Goal: Check status: Check status

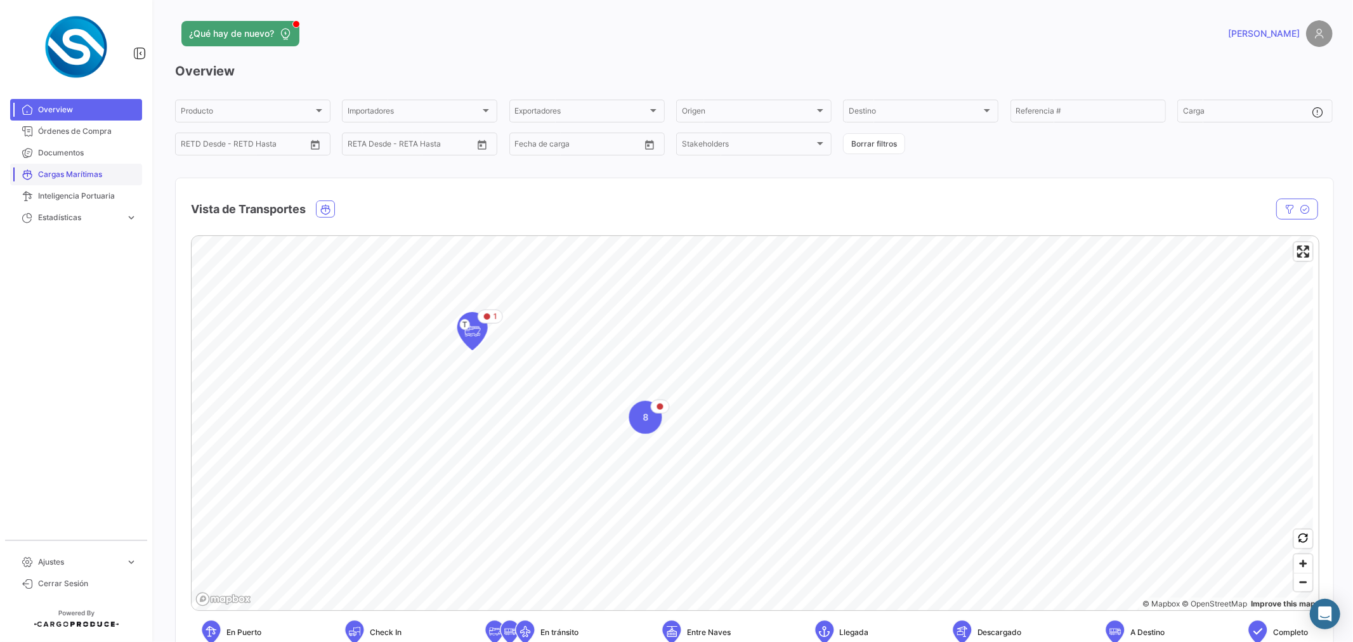
click at [117, 178] on span "Cargas Marítimas" at bounding box center [87, 174] width 99 height 11
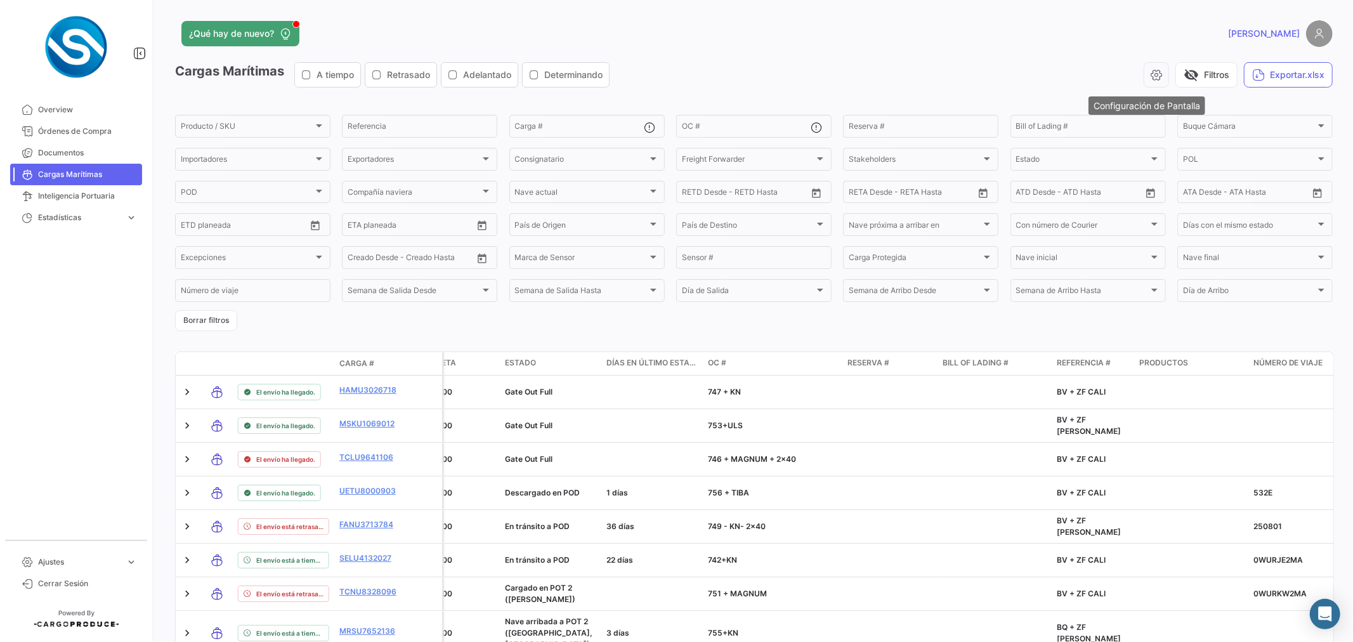
click at [1153, 73] on icon "button" at bounding box center [1156, 75] width 13 height 13
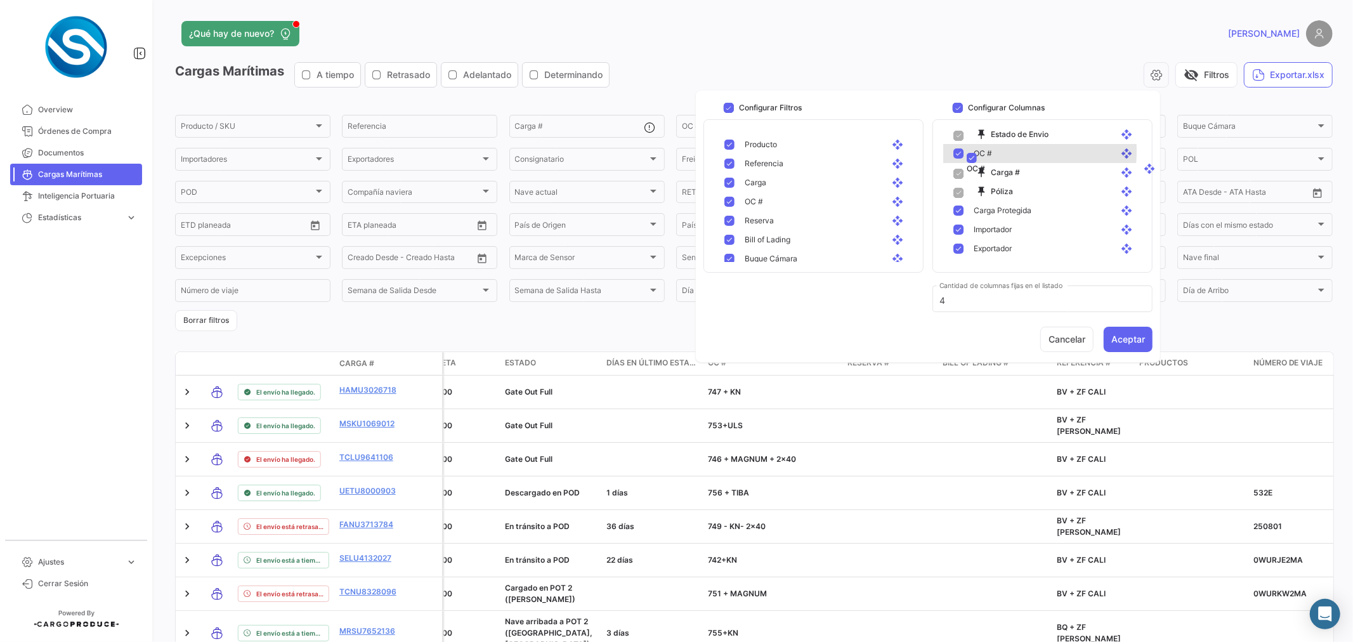
scroll to position [28, 0]
drag, startPoint x: 986, startPoint y: 176, endPoint x: 1003, endPoint y: 192, distance: 24.2
click at [1133, 333] on button "Aceptar" at bounding box center [1128, 339] width 49 height 25
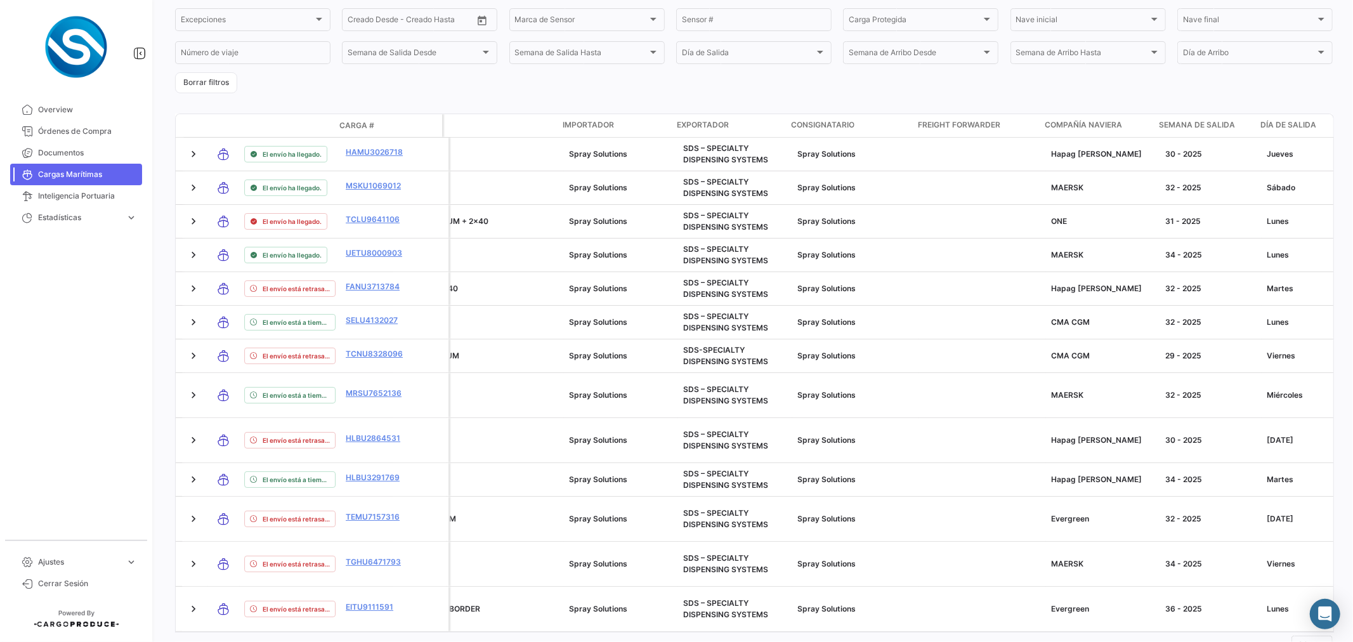
scroll to position [0, 0]
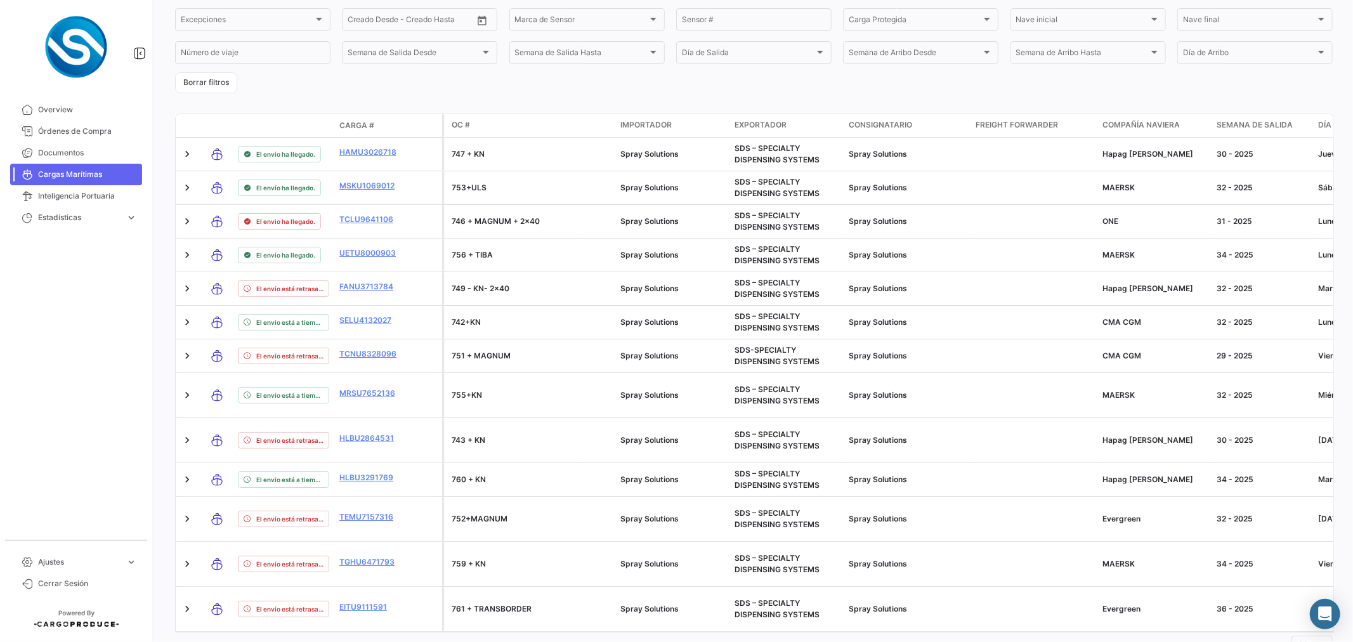
drag, startPoint x: 388, startPoint y: 572, endPoint x: 401, endPoint y: 578, distance: 14.8
click at [401, 578] on datatable-body "El envío ha llegado. HAMU3026718 747 + KN Spray Solutions SDS – SPECIALTY DISPE…" at bounding box center [754, 385] width 1159 height 495
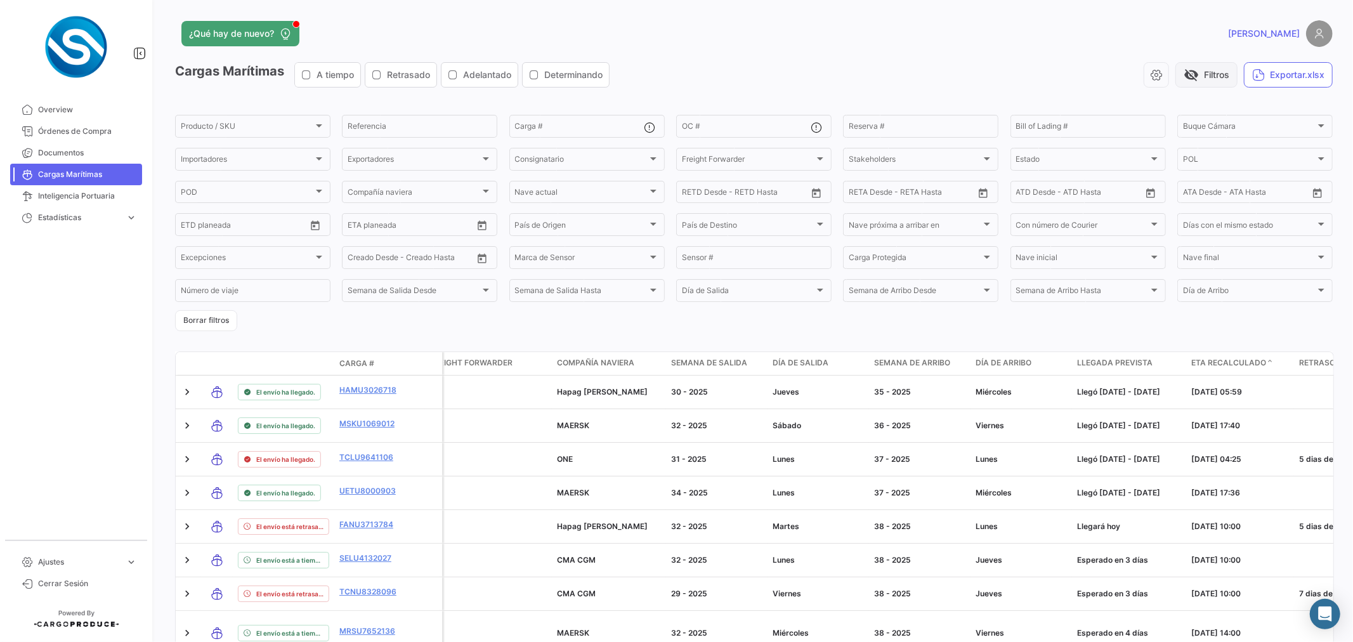
click at [1205, 80] on button "visibility_off Filtros" at bounding box center [1206, 74] width 62 height 25
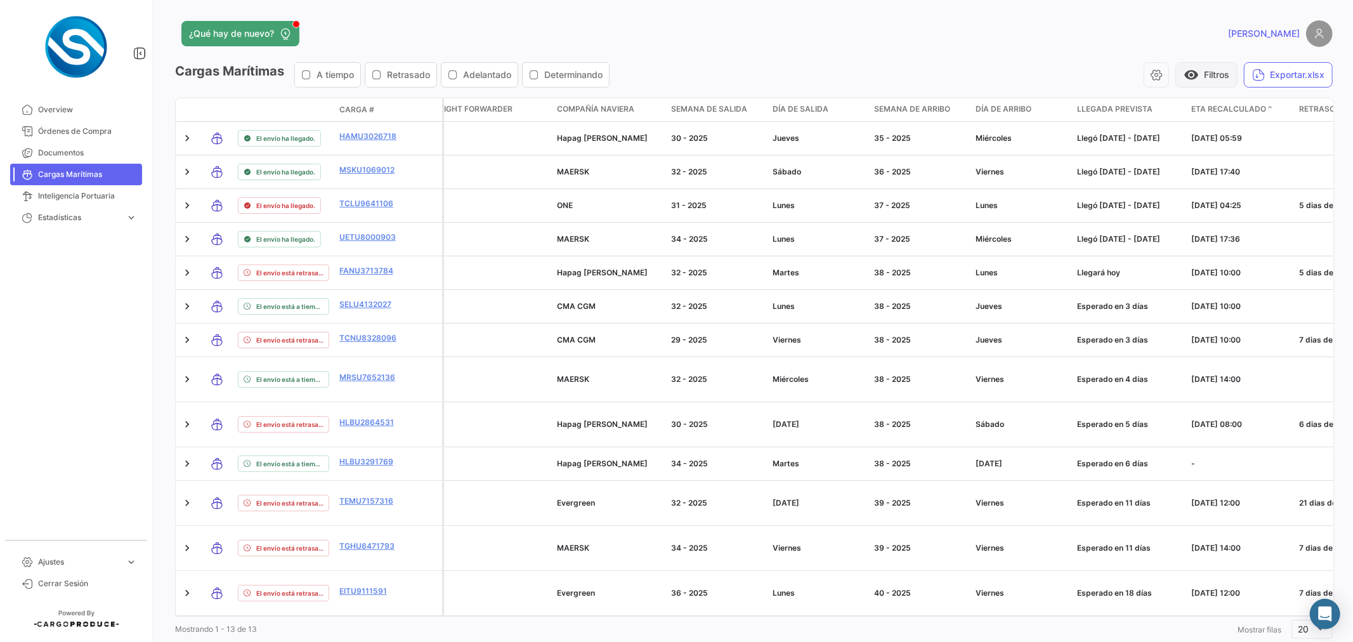
click at [1209, 72] on button "visibility Filtros" at bounding box center [1206, 74] width 62 height 25
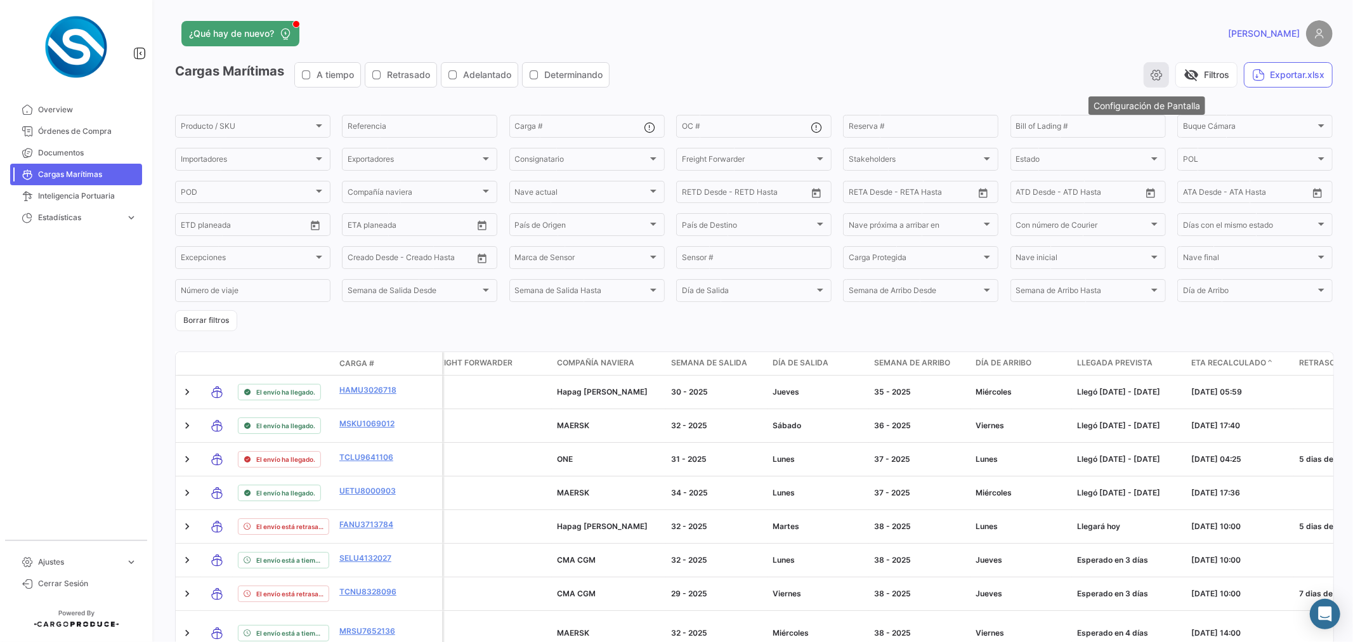
click at [1150, 73] on icon "button" at bounding box center [1156, 75] width 13 height 13
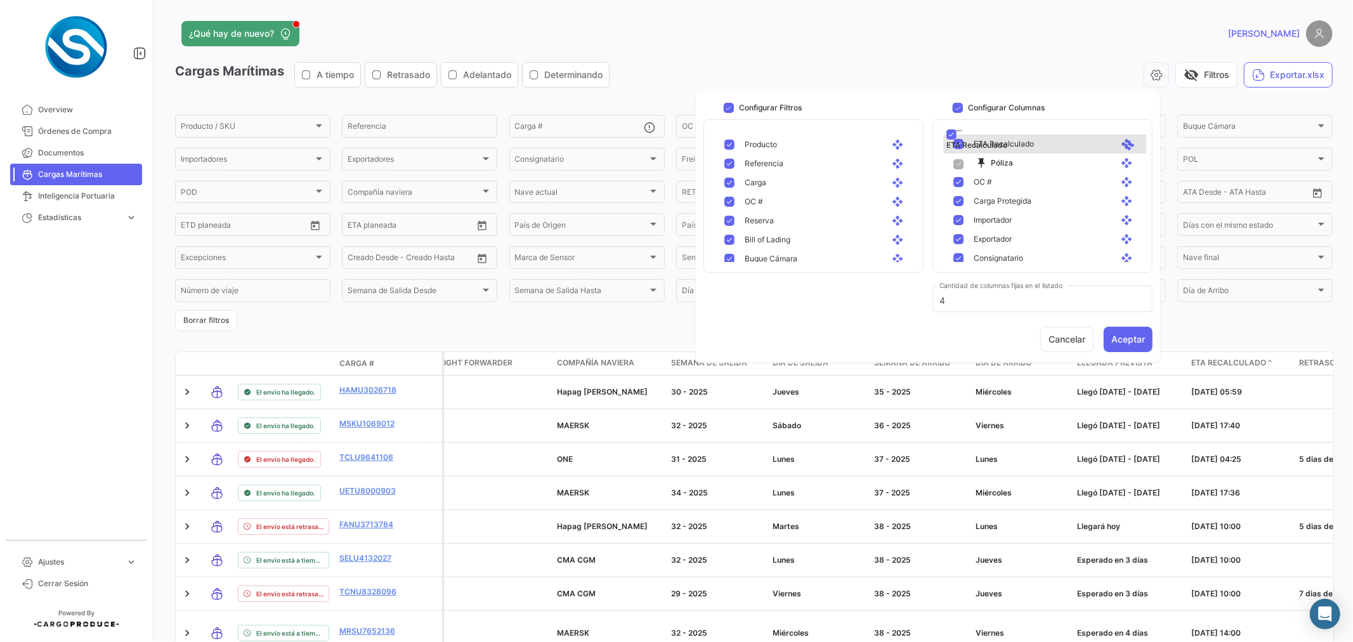
scroll to position [56, 0]
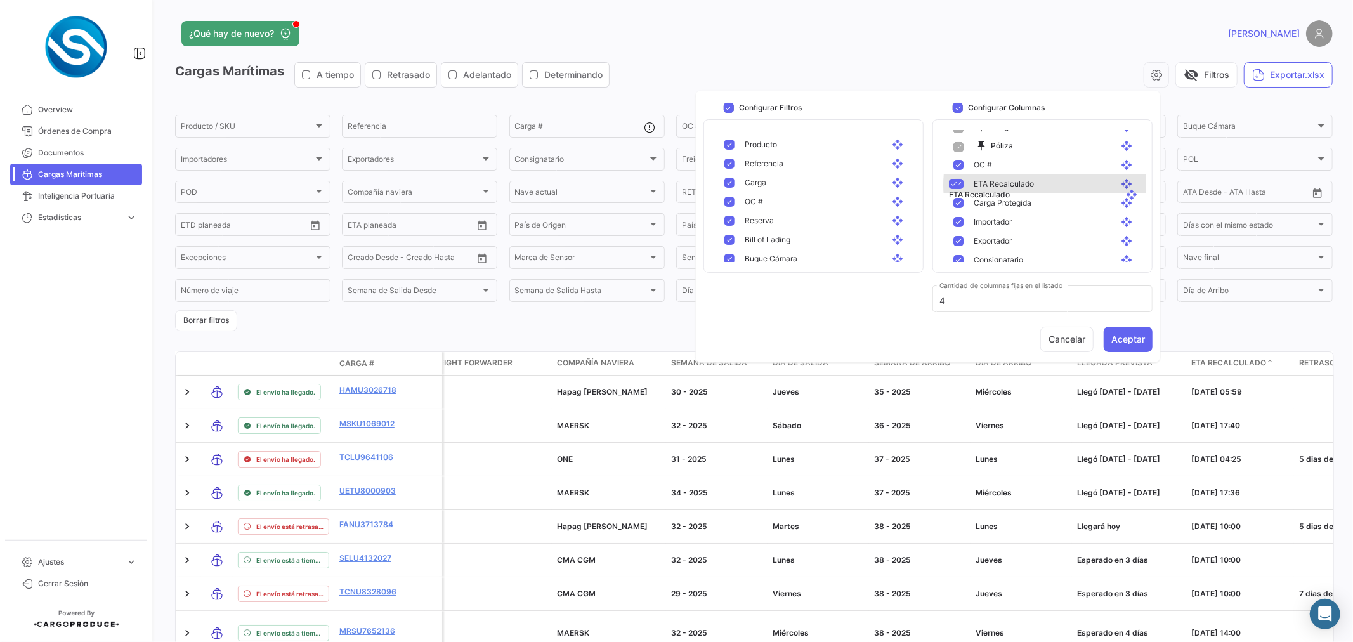
drag, startPoint x: 1049, startPoint y: 168, endPoint x: 1054, endPoint y: 187, distance: 19.7
click at [1131, 333] on button "Aceptar" at bounding box center [1128, 339] width 49 height 25
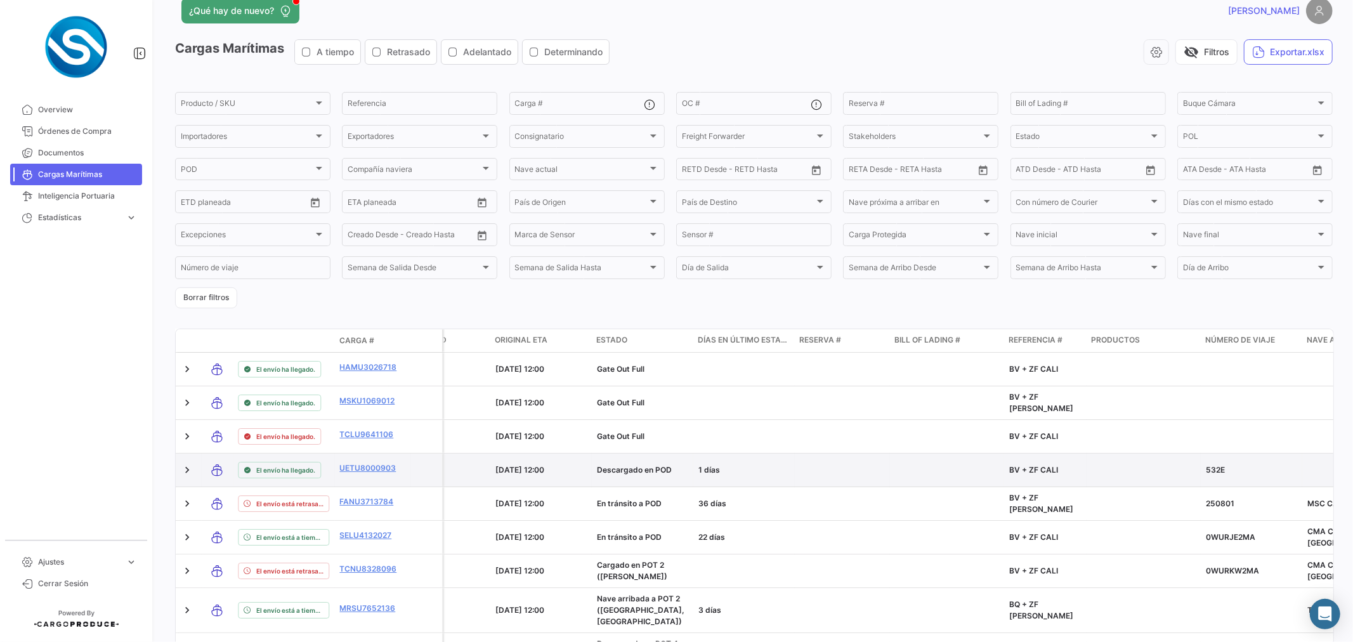
scroll to position [0, 0]
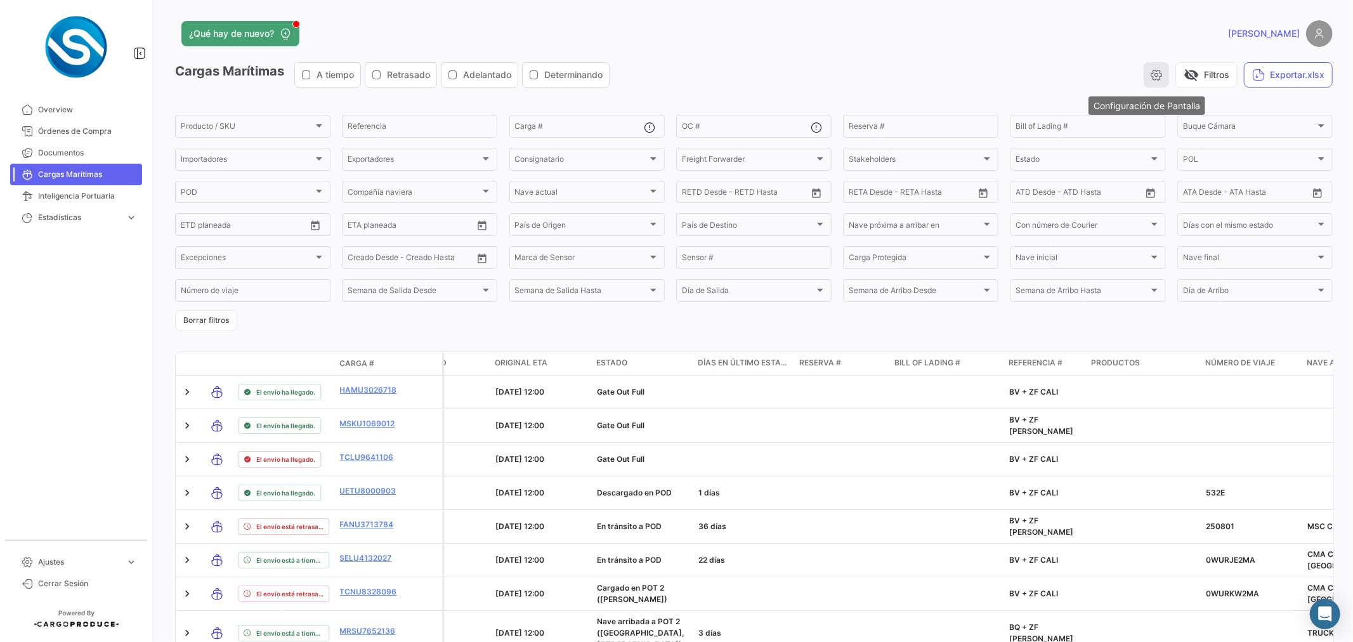
click at [1150, 72] on icon "button" at bounding box center [1156, 75] width 13 height 13
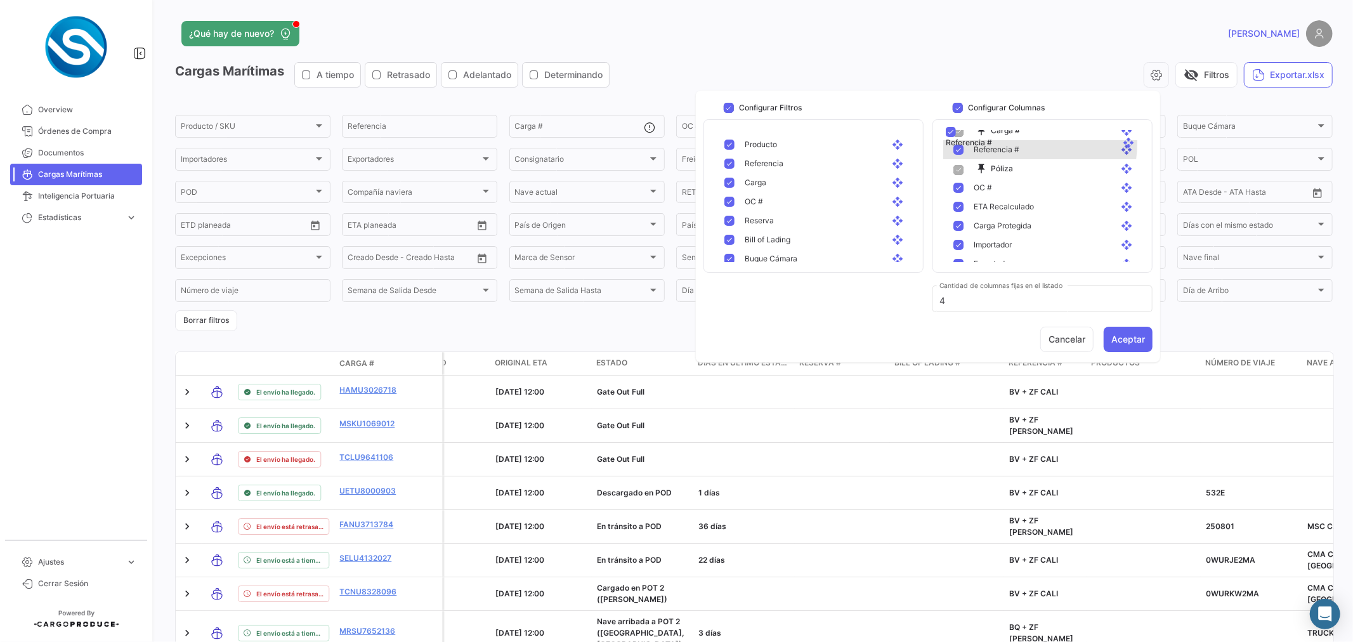
scroll to position [48, 0]
drag, startPoint x: 1017, startPoint y: 226, endPoint x: 1018, endPoint y: 214, distance: 12.1
click at [1130, 338] on button "Aceptar" at bounding box center [1128, 339] width 49 height 25
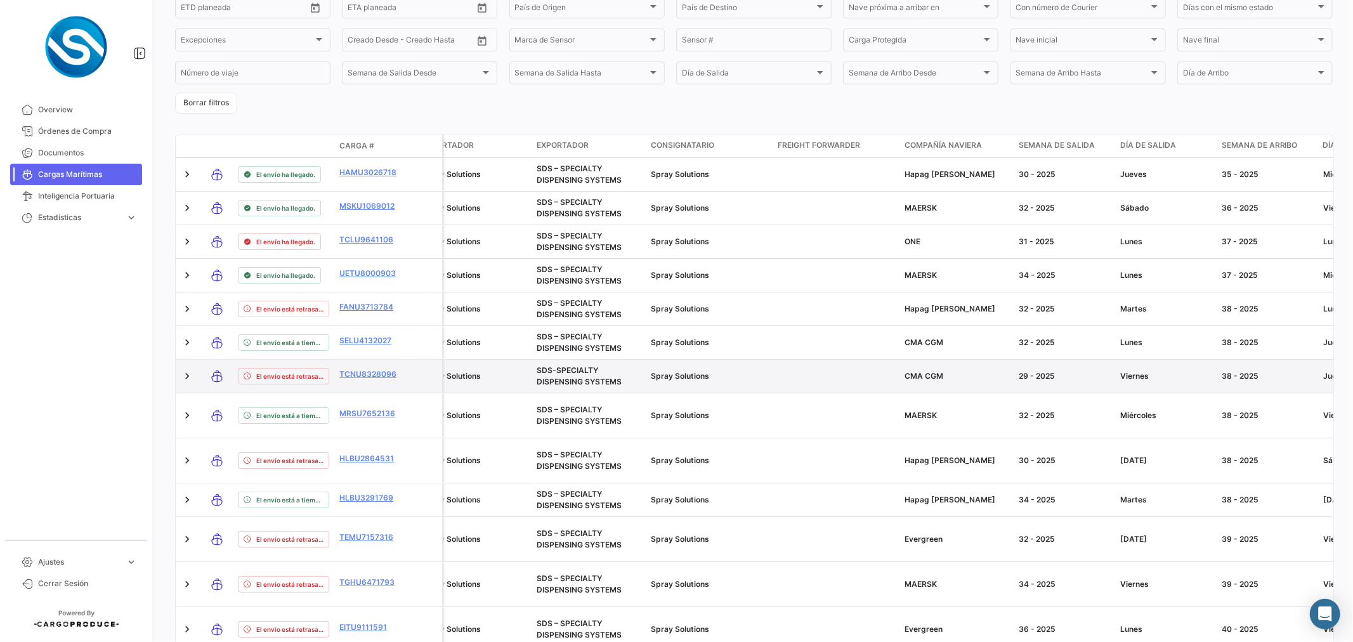
scroll to position [238, 0]
